Goal: Task Accomplishment & Management: Manage account settings

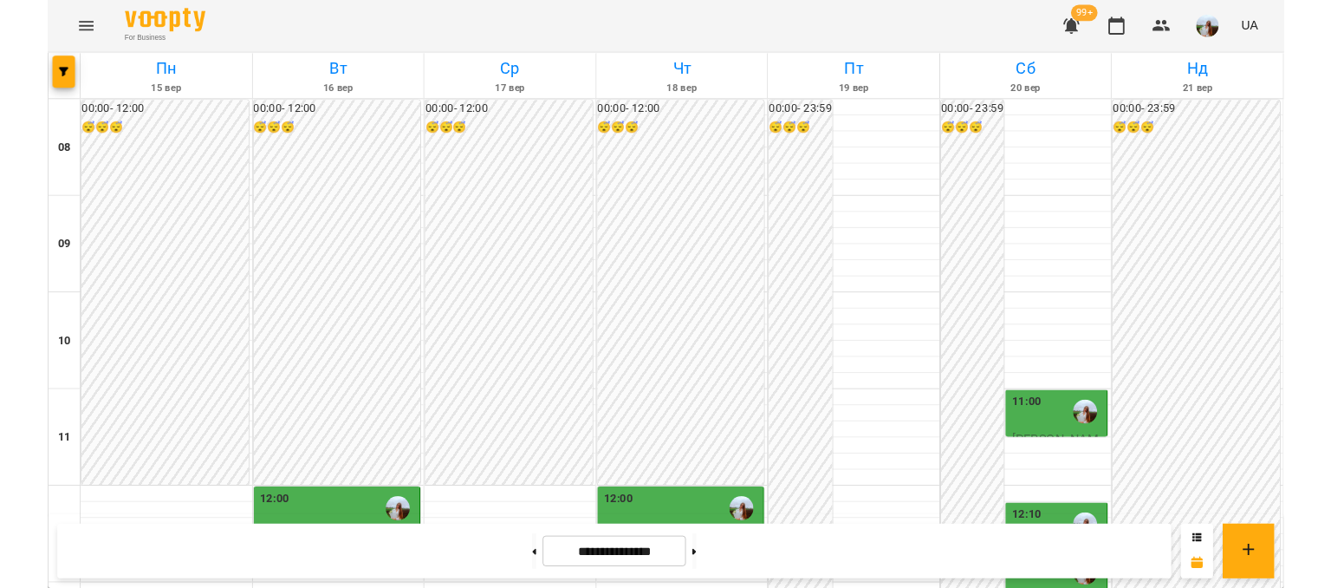
scroll to position [231, 0]
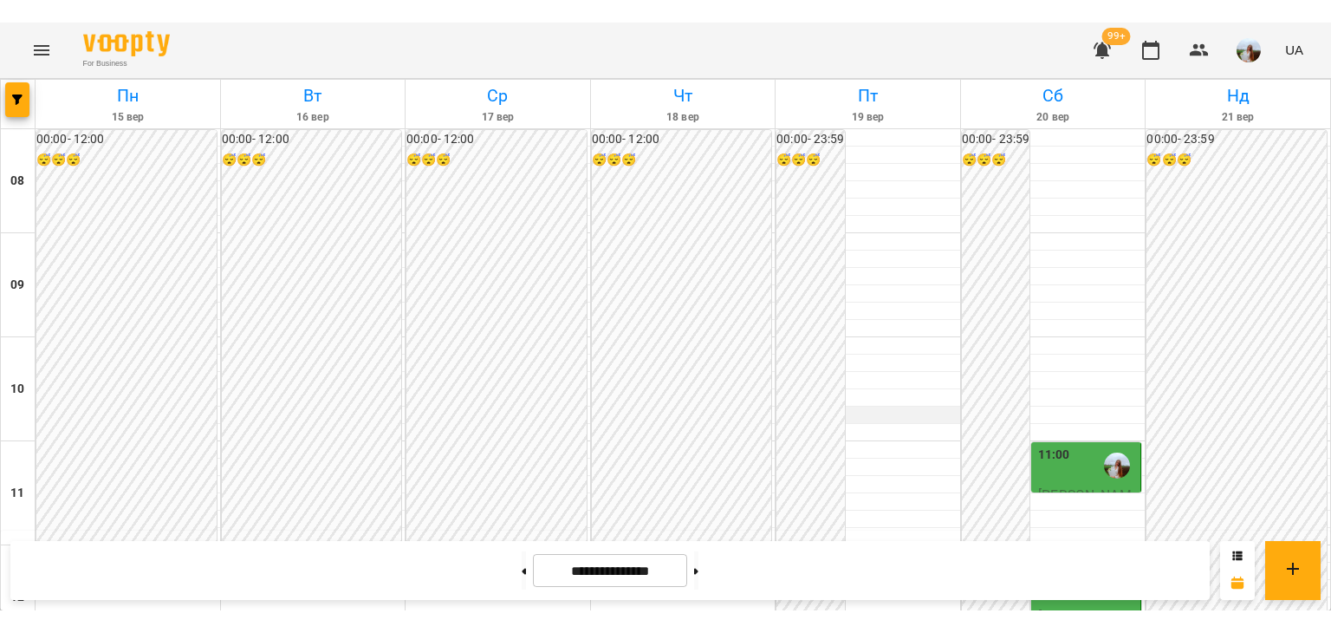
scroll to position [231, 0]
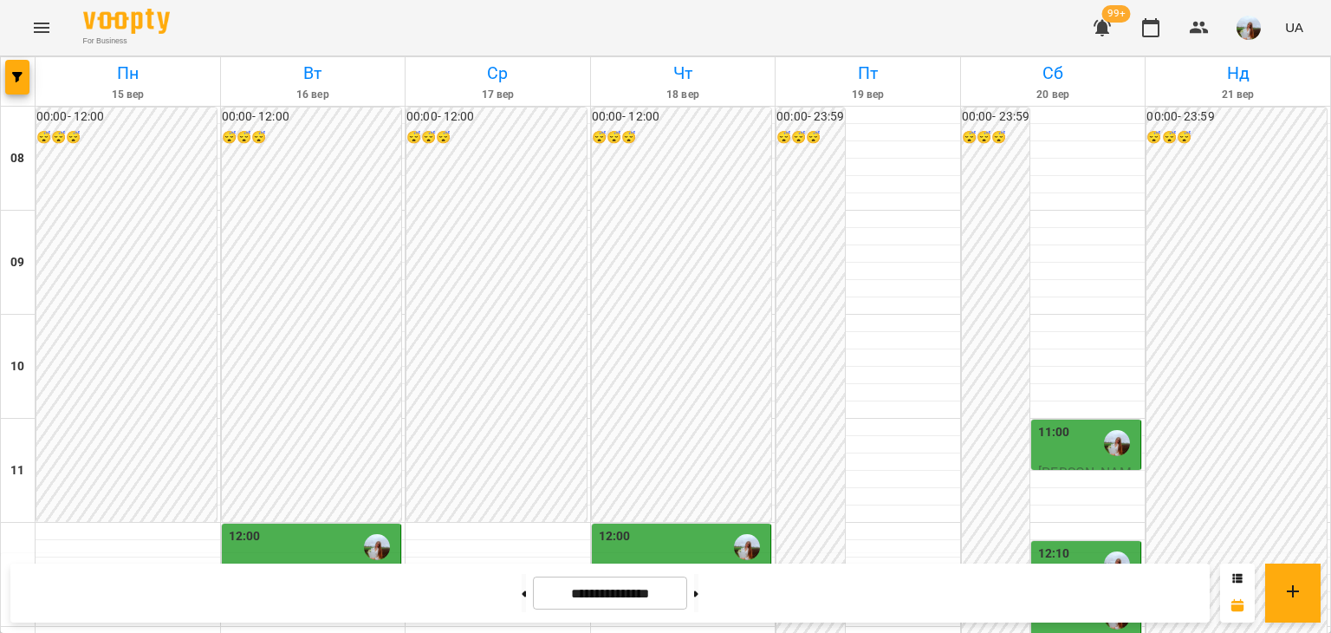
scroll to position [462, 0]
